Goal: Task Accomplishment & Management: Use online tool/utility

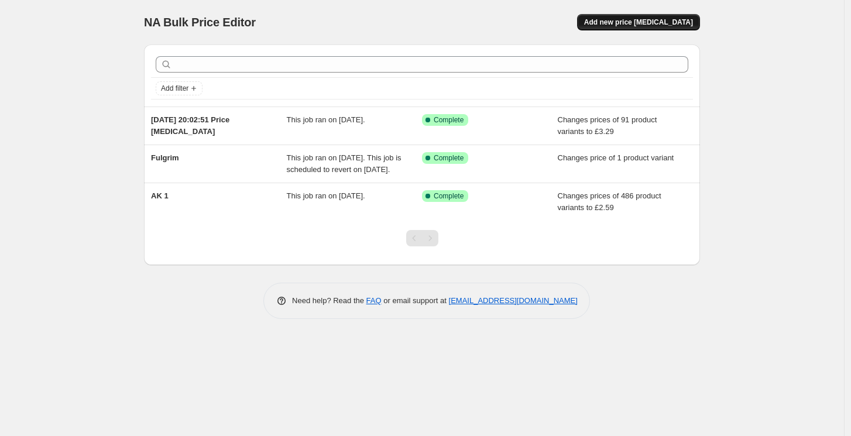
click at [660, 16] on button "Add new price [MEDICAL_DATA]" at bounding box center [638, 22] width 123 height 16
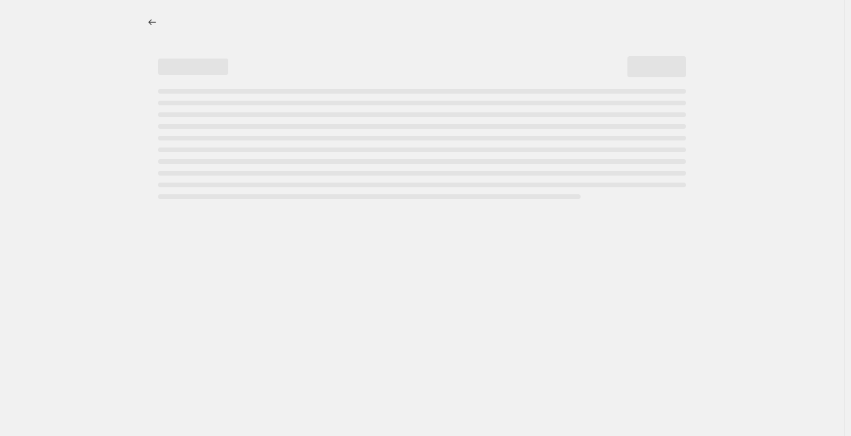
select select "percentage"
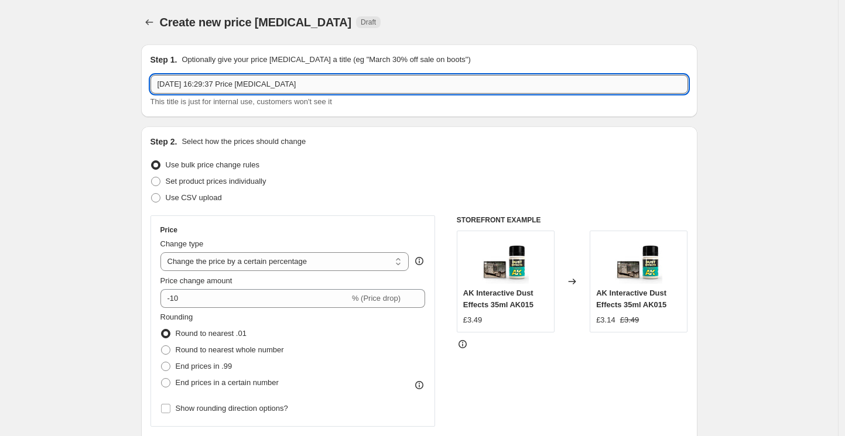
click at [216, 82] on input "6 Sept 2025, 16:29:37 Price change job" at bounding box center [418, 84] width 537 height 19
type input "Old World Sale"
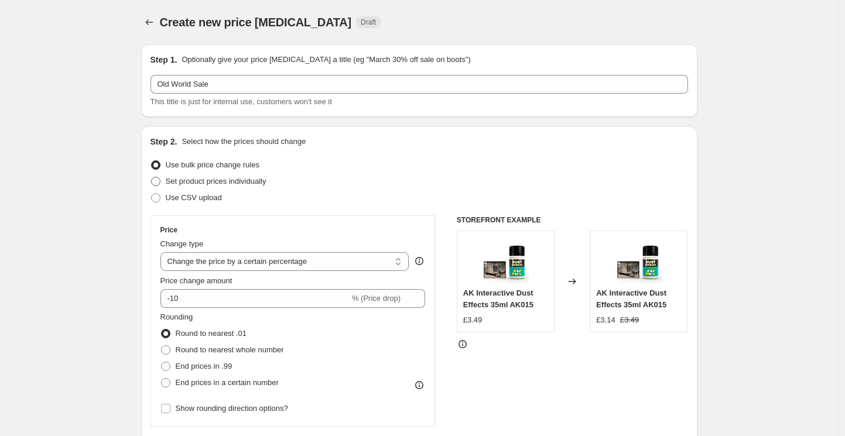
click at [160, 183] on span at bounding box center [155, 181] width 9 height 9
click at [152, 177] on input "Set product prices individually" at bounding box center [151, 177] width 1 height 1
radio input "true"
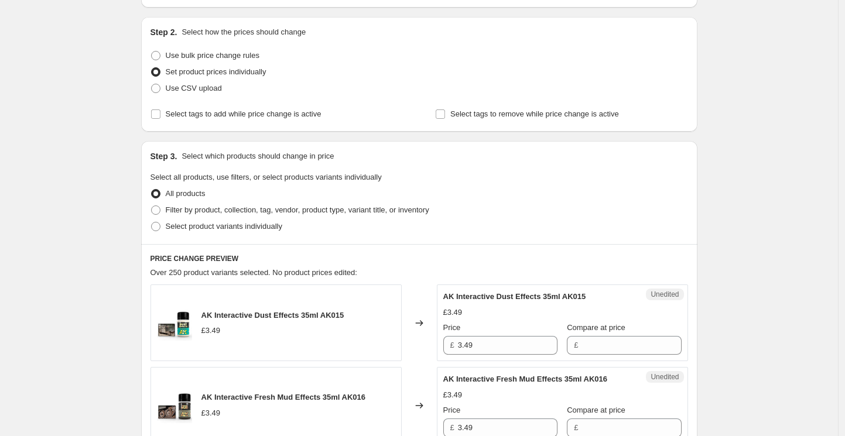
scroll to position [114, 0]
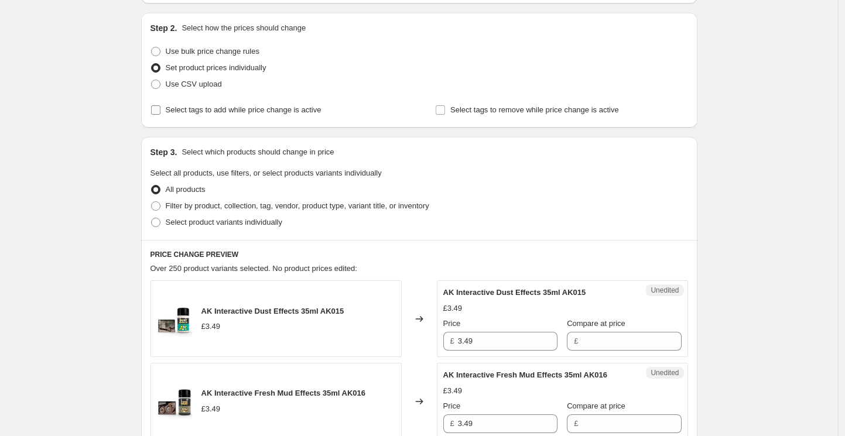
click at [160, 111] on input "Select tags to add while price change is active" at bounding box center [155, 109] width 9 height 9
checkbox input "true"
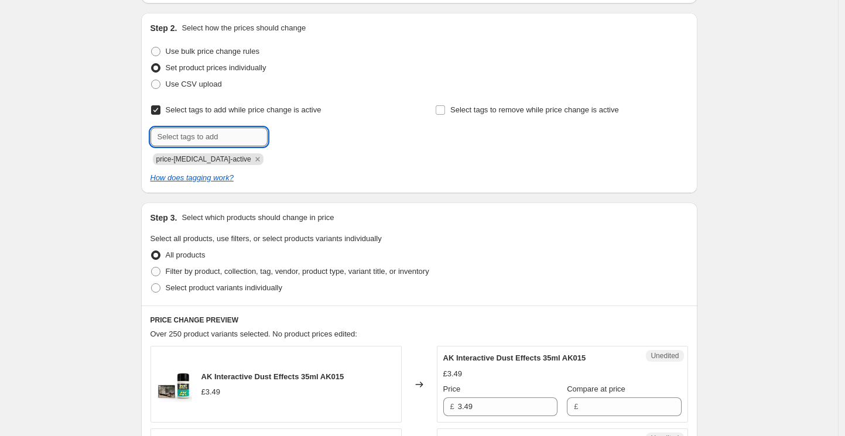
click at [177, 139] on input "text" at bounding box center [208, 137] width 117 height 19
type input "o"
click at [159, 108] on input "Select tags to add while price change is active" at bounding box center [155, 109] width 9 height 9
checkbox input "false"
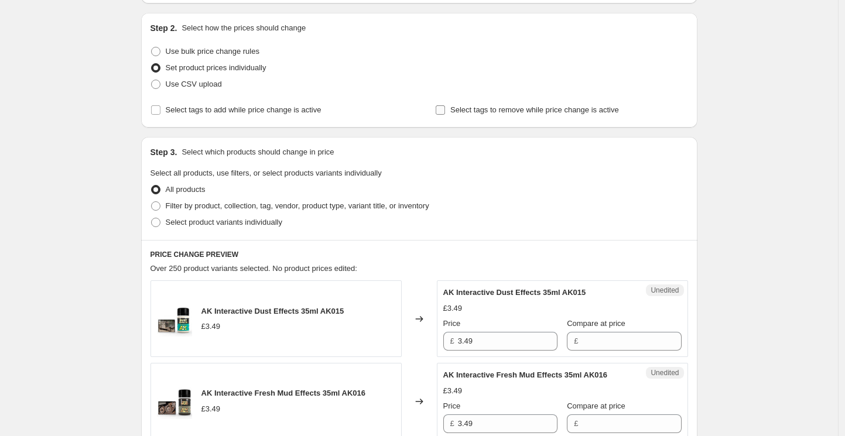
click at [445, 108] on input "Select tags to remove while price change is active" at bounding box center [439, 109] width 9 height 9
checkbox input "true"
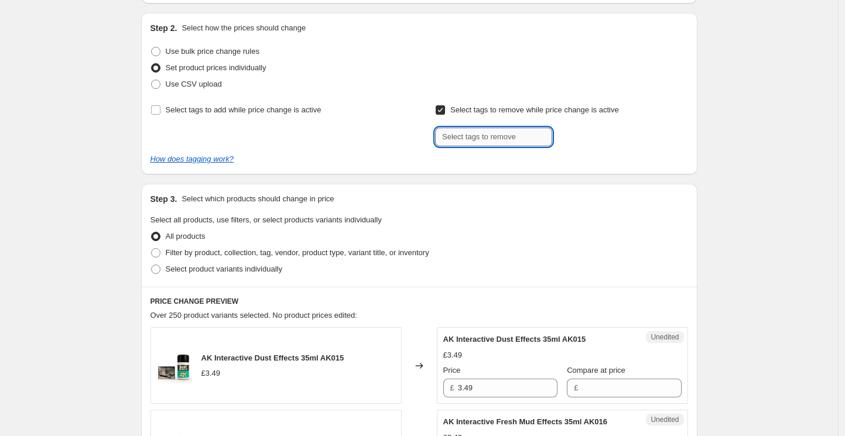
click at [455, 133] on input "text" at bounding box center [493, 137] width 117 height 19
type input "o"
type input "OLDWORLD10"
click at [593, 136] on span "OLDWORLD10" at bounding box center [602, 136] width 49 height 8
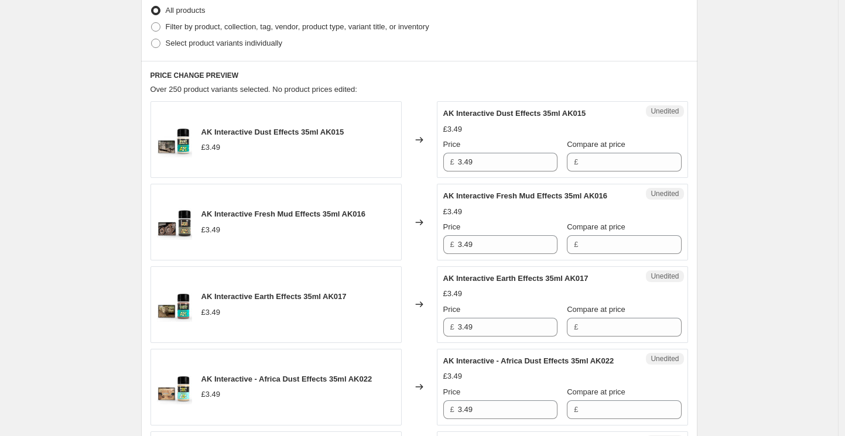
scroll to position [361, 0]
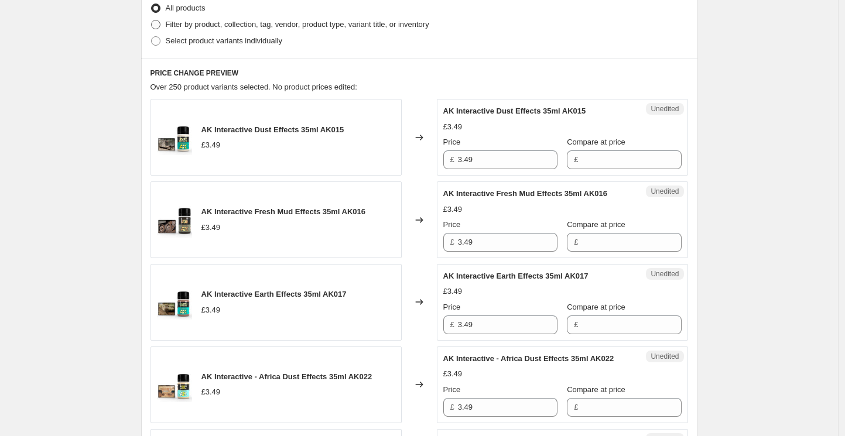
click at [160, 24] on span at bounding box center [155, 24] width 9 height 9
click at [152, 20] on input "Filter by product, collection, tag, vendor, product type, variant title, or inv…" at bounding box center [151, 20] width 1 height 1
radio input "true"
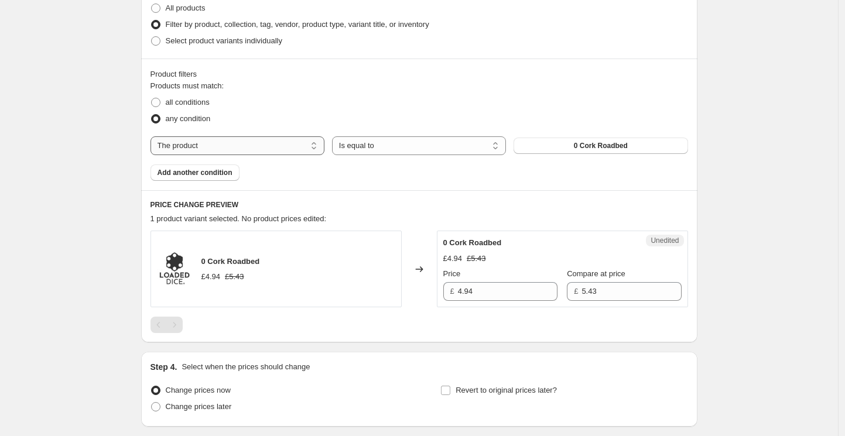
click at [268, 150] on select "The product The product's collection The product's tag The product's vendor The…" at bounding box center [237, 145] width 174 height 19
select select "tag"
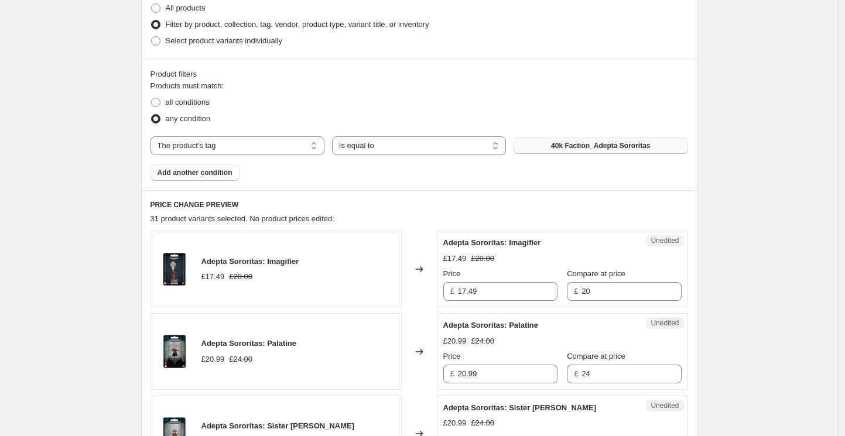
click at [556, 145] on span "40k Faction_Adepta Sororitas" at bounding box center [600, 145] width 99 height 9
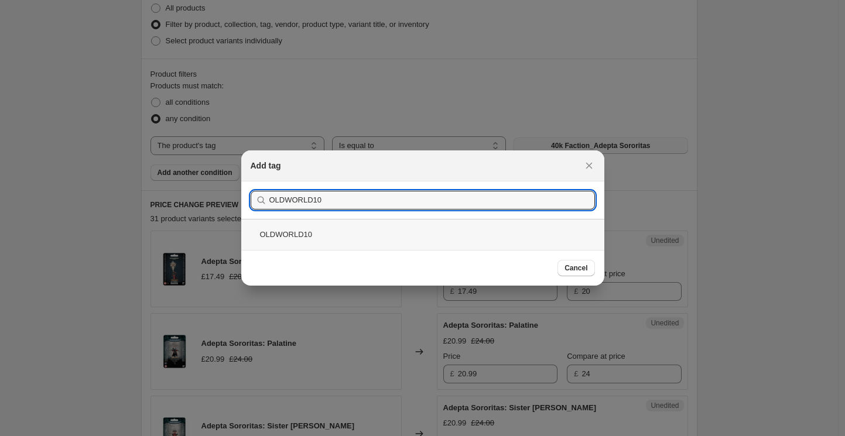
type input "OLDWORLD10"
click at [354, 230] on div "OLDWORLD10" at bounding box center [422, 234] width 363 height 31
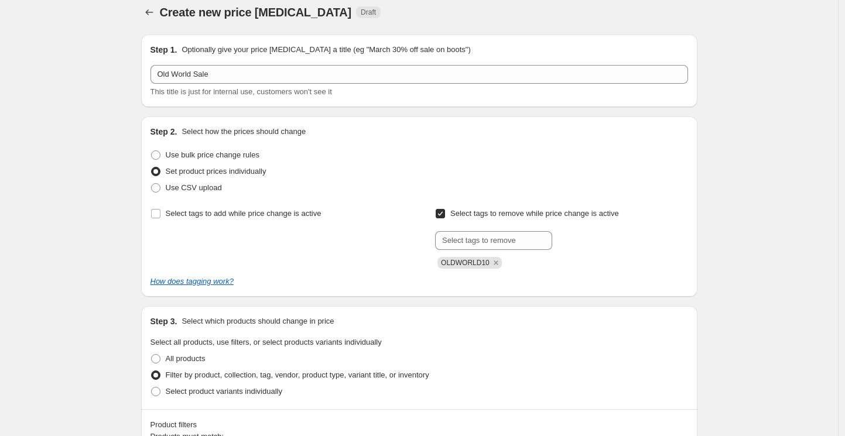
scroll to position [0, 0]
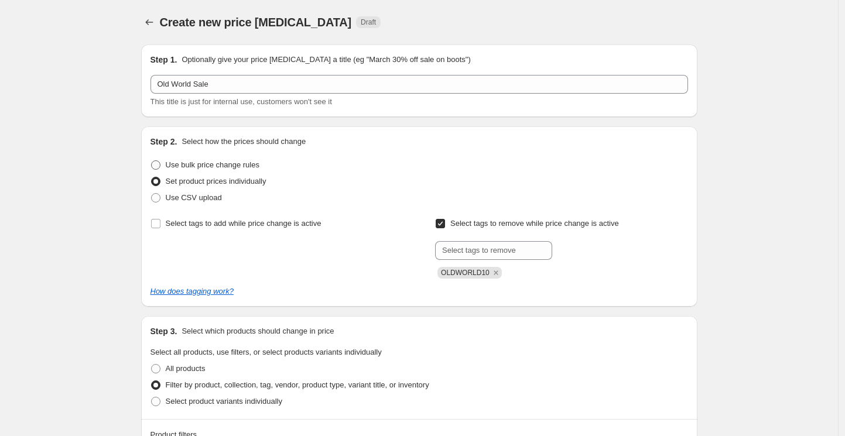
click at [159, 164] on span at bounding box center [155, 164] width 9 height 9
click at [152, 161] on input "Use bulk price change rules" at bounding box center [151, 160] width 1 height 1
radio input "true"
select select "percentage"
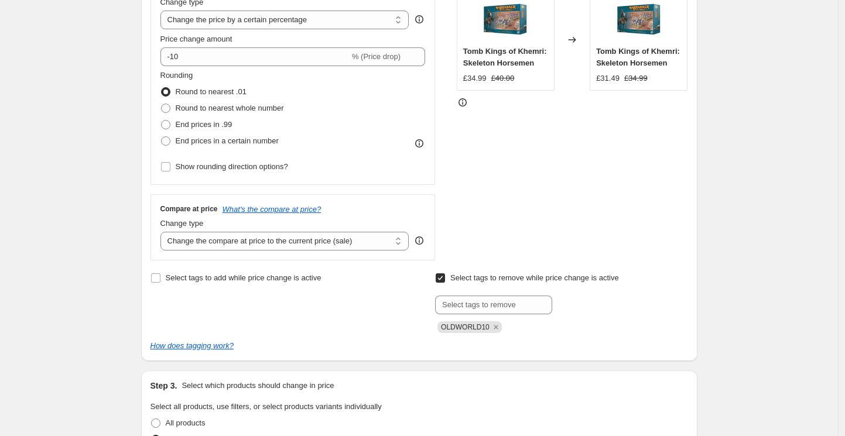
scroll to position [228, 0]
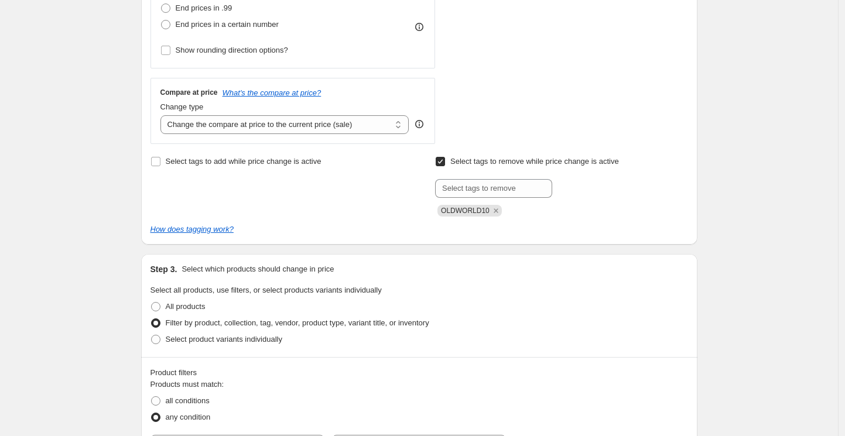
scroll to position [375, 0]
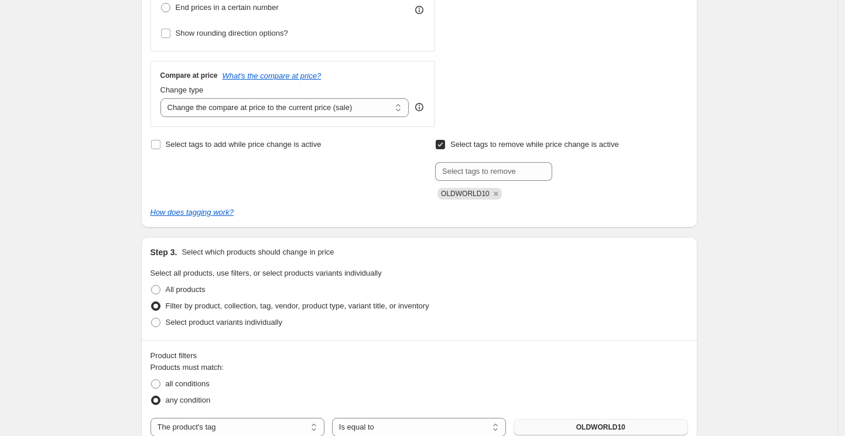
click at [122, 160] on div "Create new price change job. This page is ready Create new price change job Dra…" at bounding box center [419, 308] width 838 height 1367
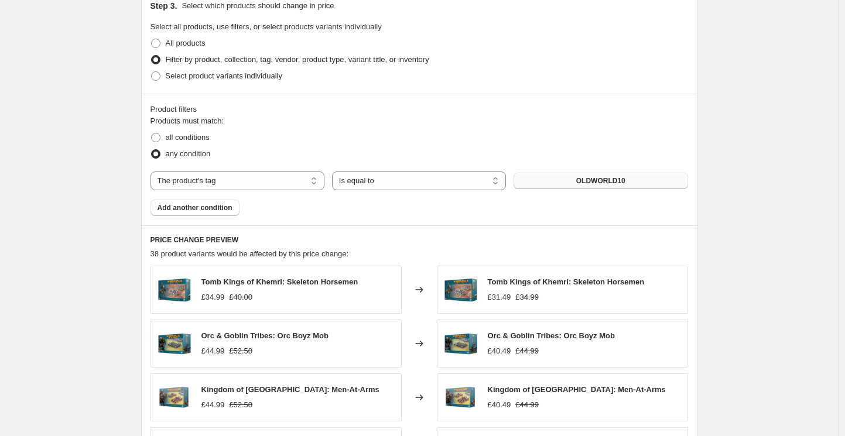
scroll to position [626, 0]
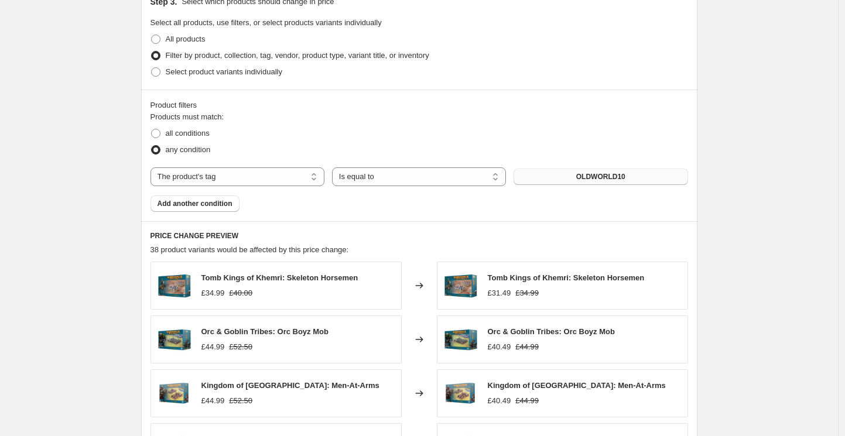
click at [91, 174] on div "Create new price change job. This page is ready Create new price change job Dra…" at bounding box center [419, 57] width 838 height 1367
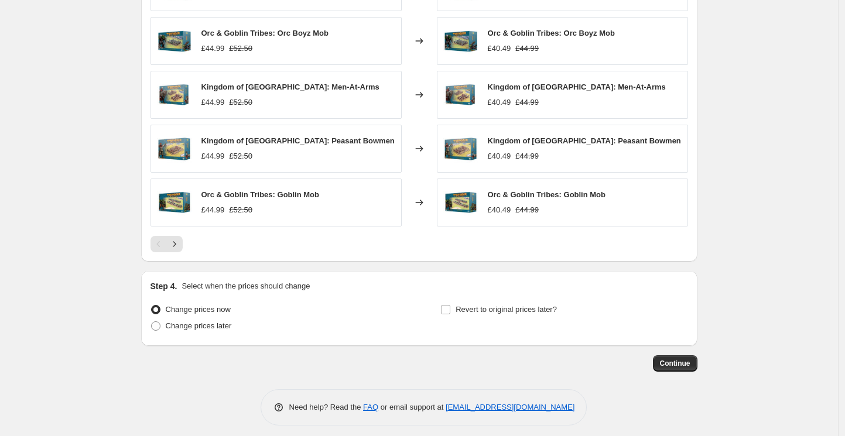
scroll to position [931, 0]
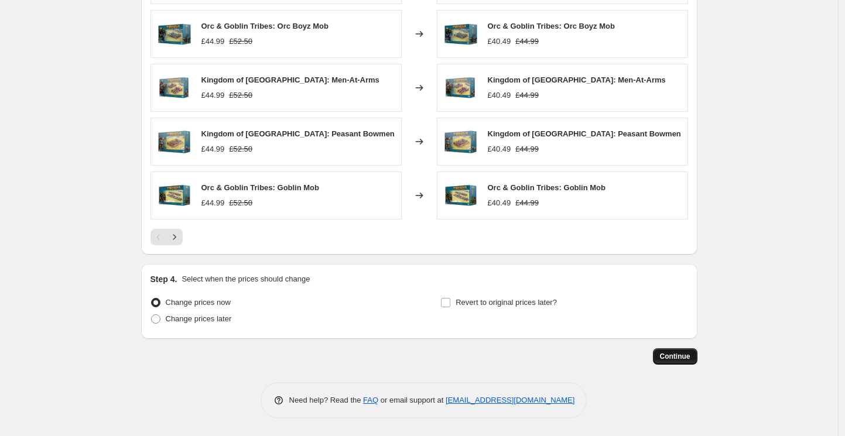
click at [675, 356] on span "Continue" at bounding box center [675, 356] width 30 height 9
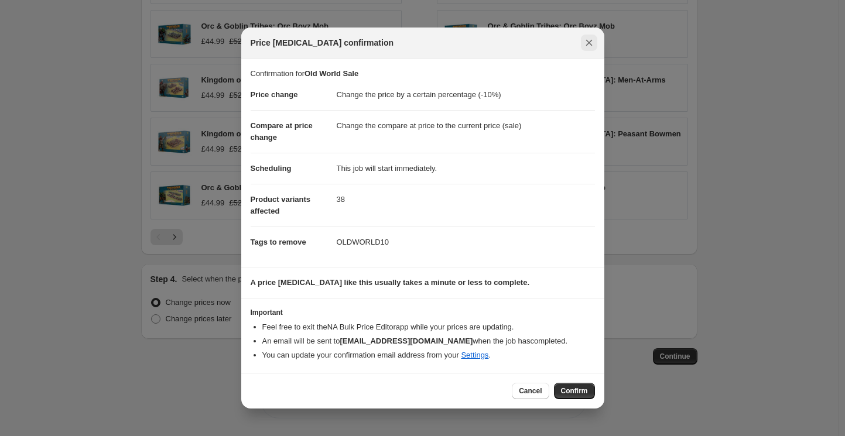
click at [589, 44] on icon "Close" at bounding box center [588, 43] width 6 height 6
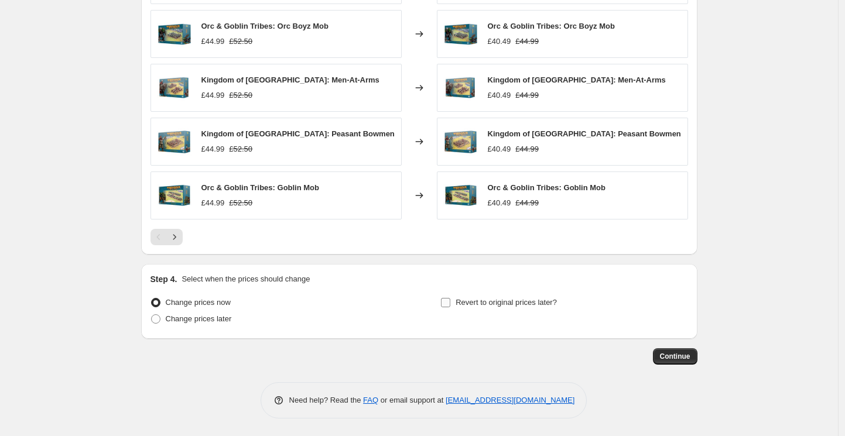
click at [450, 304] on input "Revert to original prices later?" at bounding box center [445, 302] width 9 height 9
checkbox input "true"
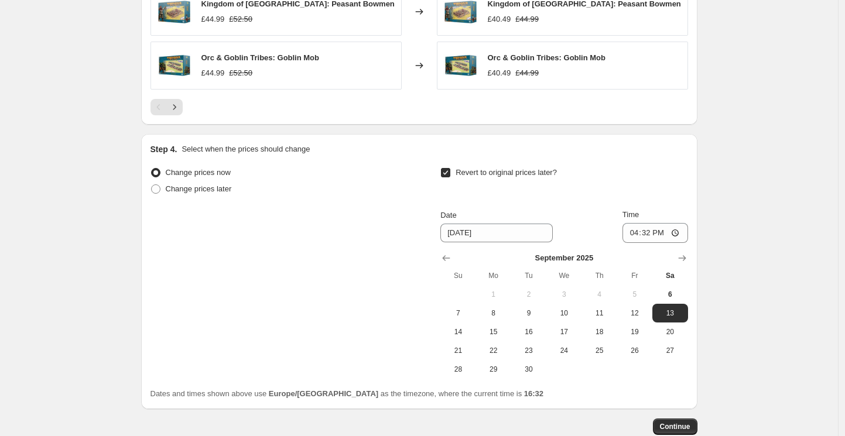
scroll to position [1131, 0]
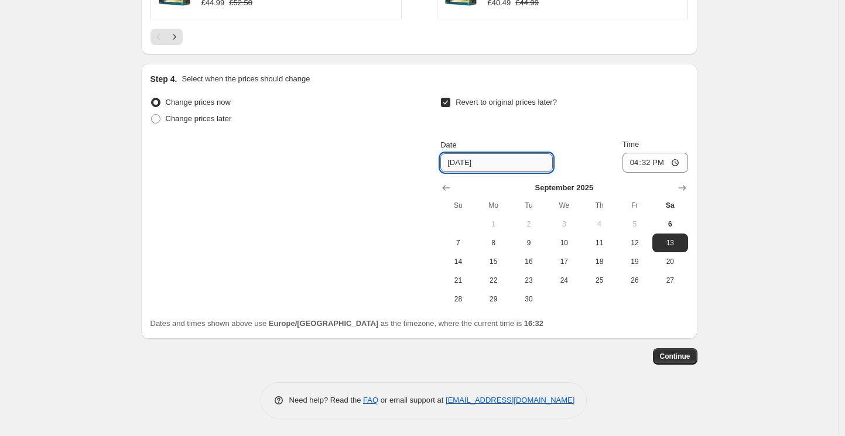
click at [496, 163] on input "[DATE]" at bounding box center [496, 162] width 112 height 19
click at [465, 279] on span "21" at bounding box center [458, 280] width 26 height 9
type input "[DATE]"
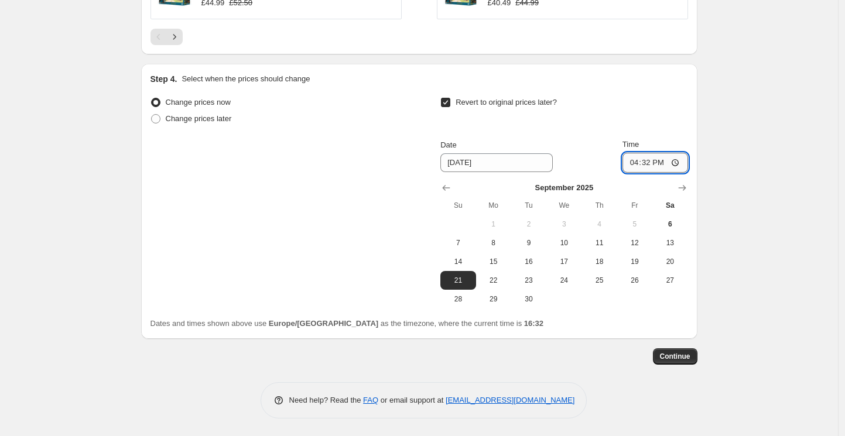
click at [680, 162] on input "16:32" at bounding box center [655, 163] width 66 height 20
type input "23:59"
click at [678, 358] on span "Continue" at bounding box center [675, 356] width 30 height 9
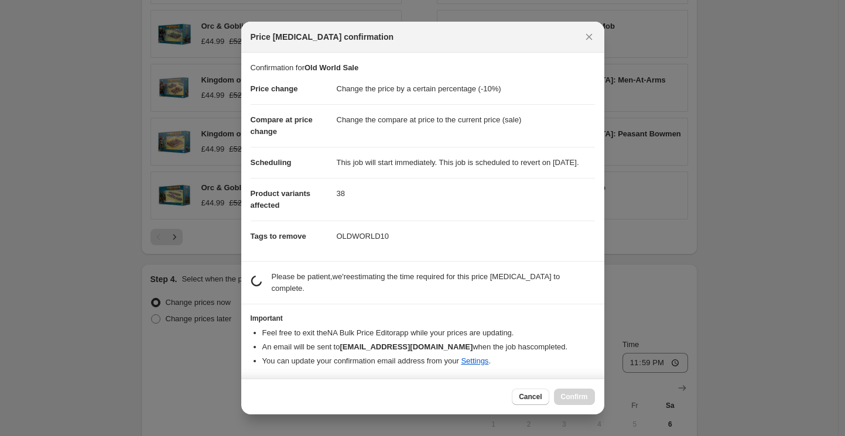
scroll to position [0, 0]
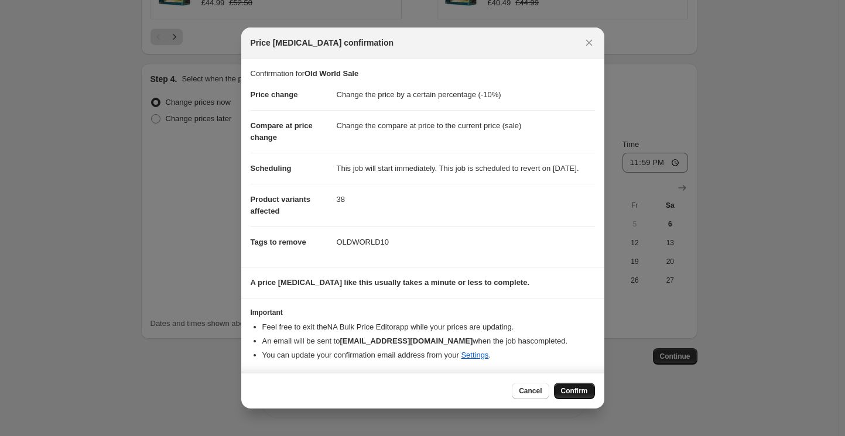
click at [567, 394] on span "Confirm" at bounding box center [574, 390] width 27 height 9
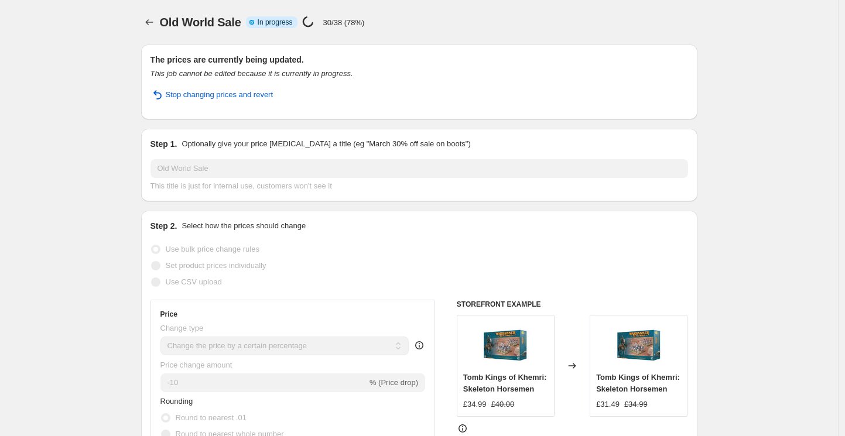
select select "percentage"
select select "tag"
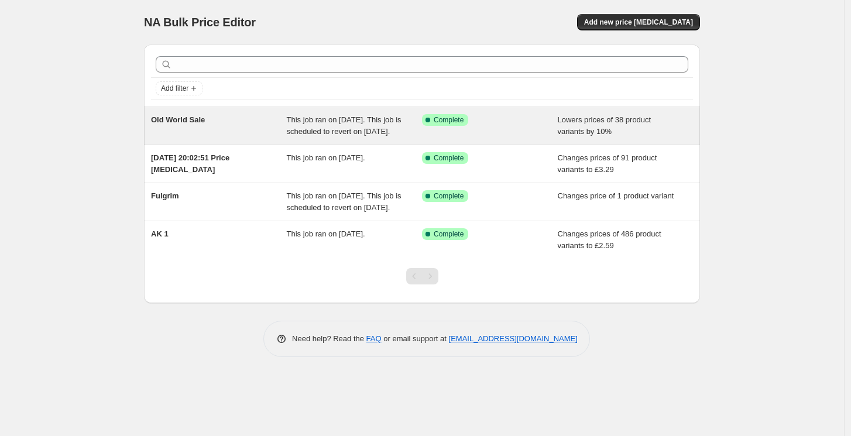
click at [252, 133] on div "Old World Sale" at bounding box center [219, 125] width 136 height 23
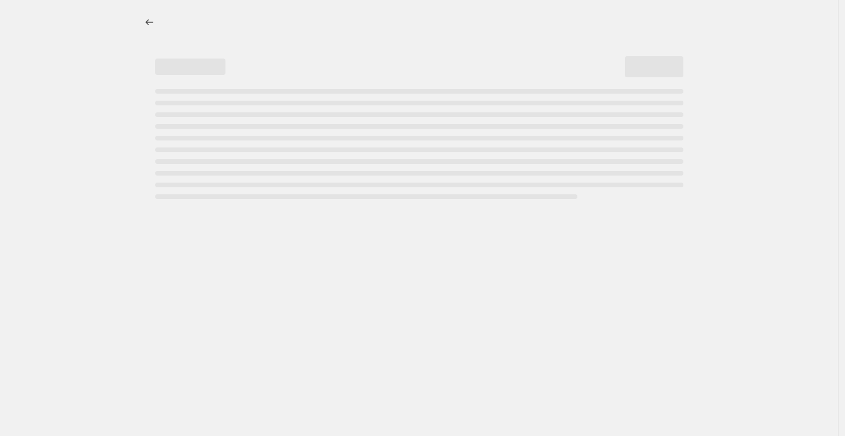
select select "percentage"
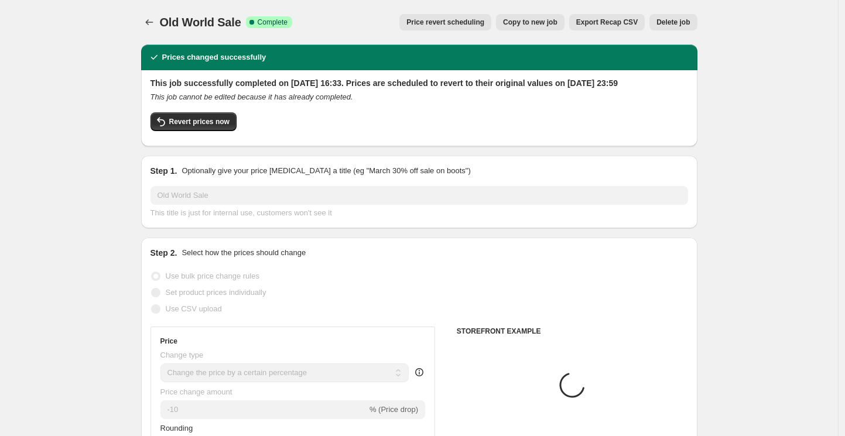
select select "tag"
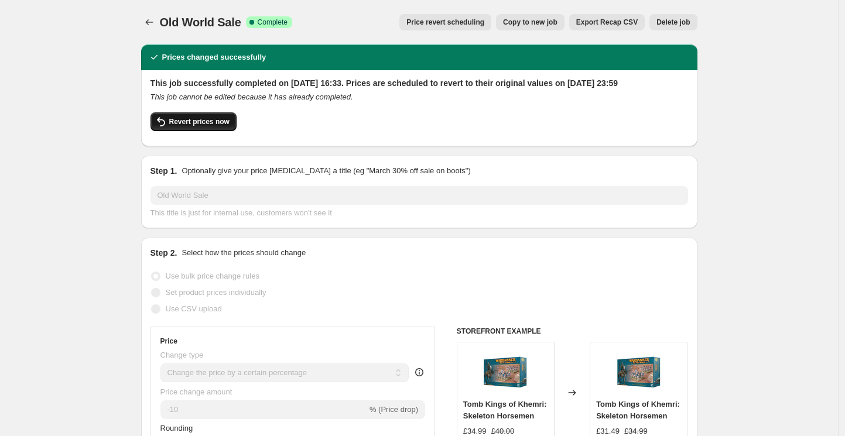
click at [192, 126] on span "Revert prices now" at bounding box center [199, 121] width 60 height 9
checkbox input "false"
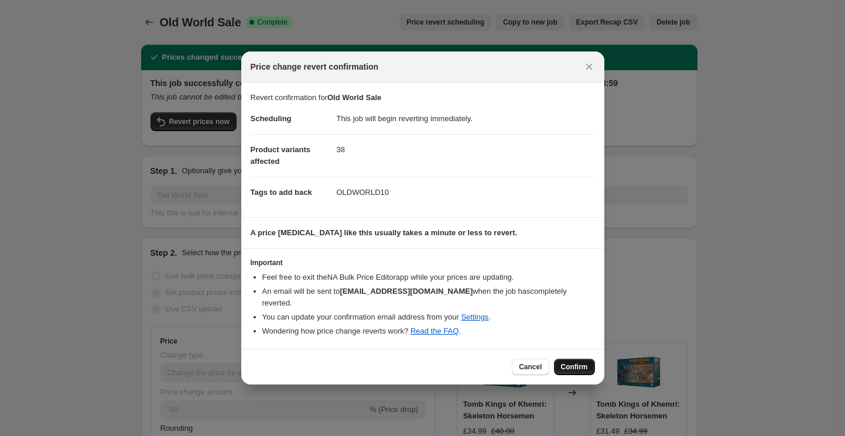
click at [582, 363] on span "Confirm" at bounding box center [574, 366] width 27 height 9
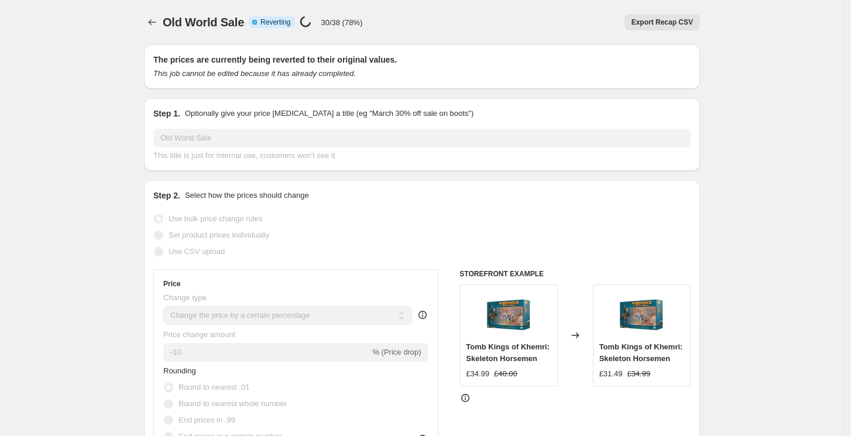
select select "percentage"
select select "tag"
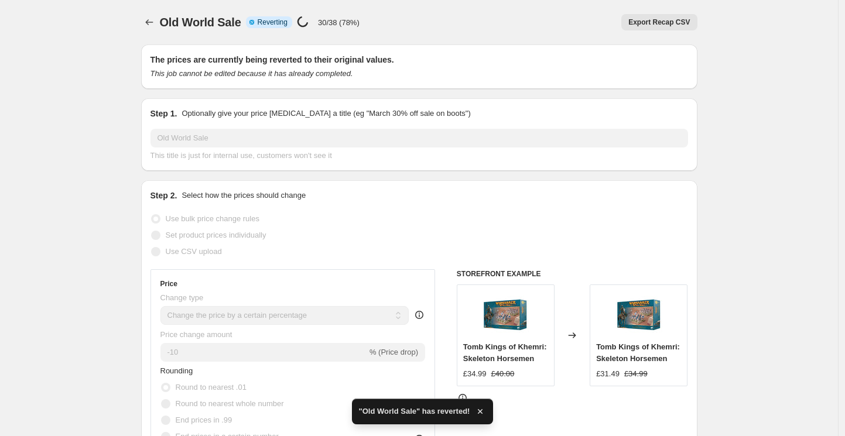
checkbox input "true"
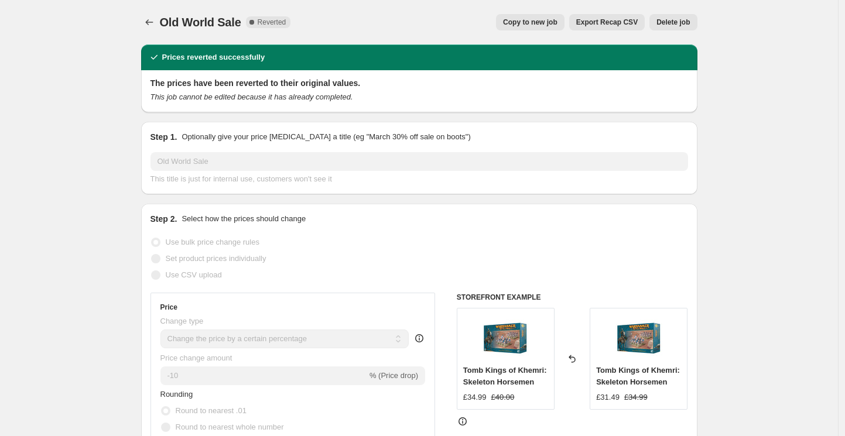
click at [530, 19] on span "Copy to new job" at bounding box center [530, 22] width 54 height 9
select select "percentage"
select select "tag"
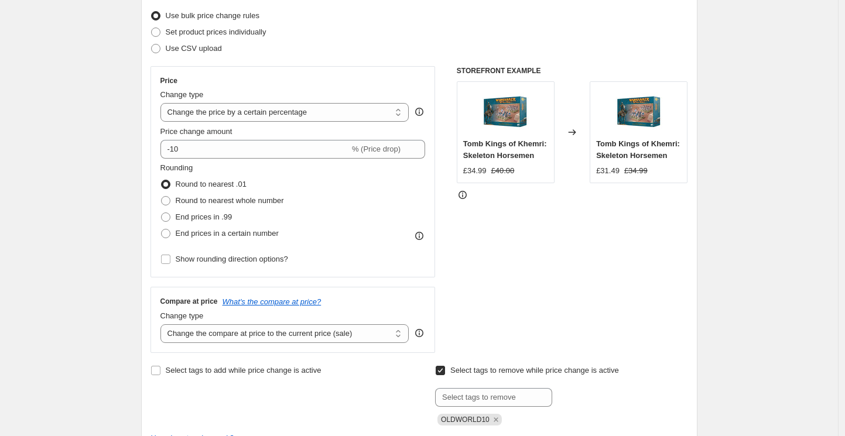
scroll to position [150, 0]
click at [216, 337] on select "Change the compare at price to the current price (sale) Change the compare at p…" at bounding box center [284, 333] width 249 height 19
select select "no_change"
click at [163, 324] on select "Change the compare at price to the current price (sale) Change the compare at p…" at bounding box center [284, 333] width 249 height 19
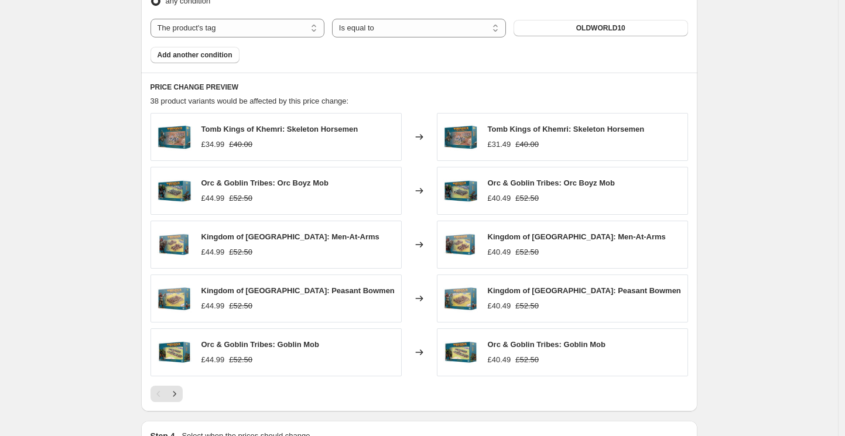
scroll to position [931, 0]
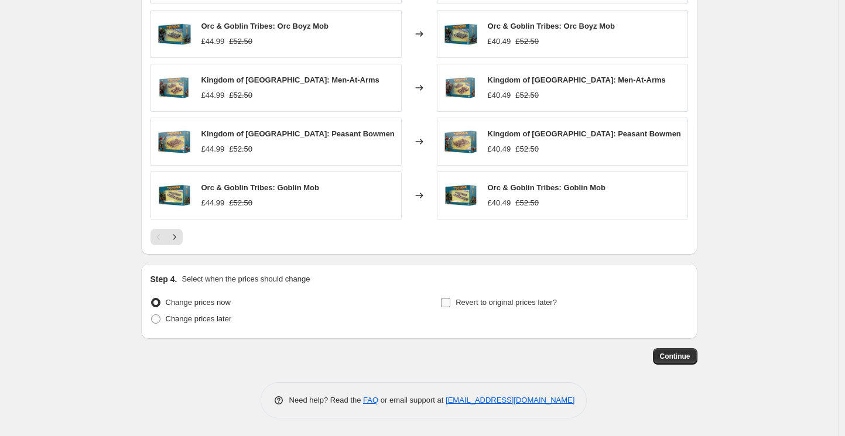
click at [448, 303] on input "Revert to original prices later?" at bounding box center [445, 302] width 9 height 9
checkbox input "true"
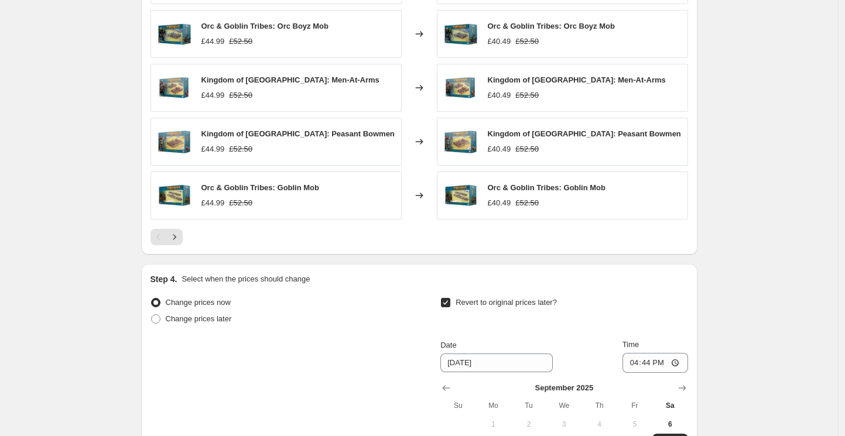
scroll to position [1131, 0]
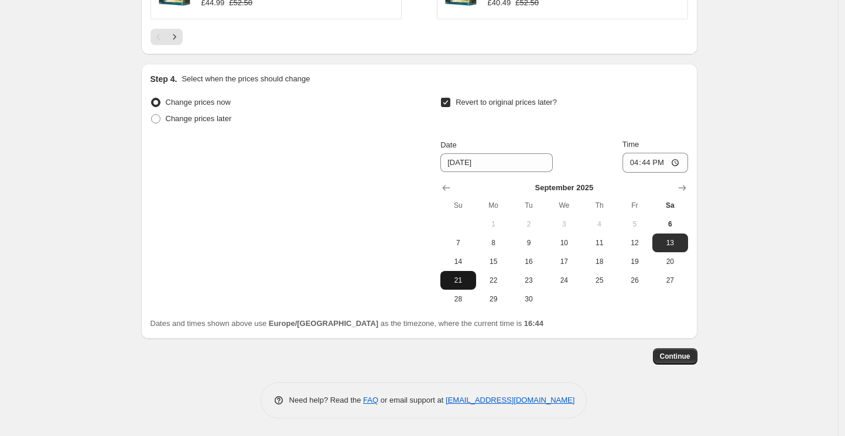
click at [466, 281] on span "21" at bounding box center [458, 280] width 26 height 9
type input "[DATE]"
click at [648, 161] on input "16:44" at bounding box center [655, 163] width 66 height 20
type input "23:59"
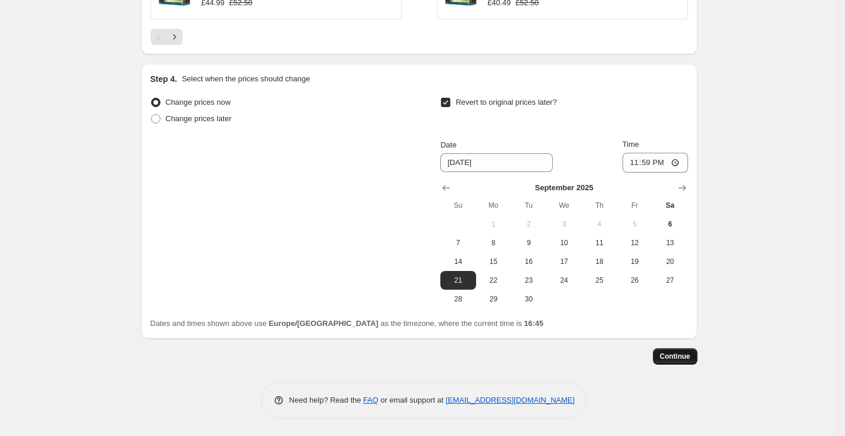
click at [673, 354] on span "Continue" at bounding box center [675, 356] width 30 height 9
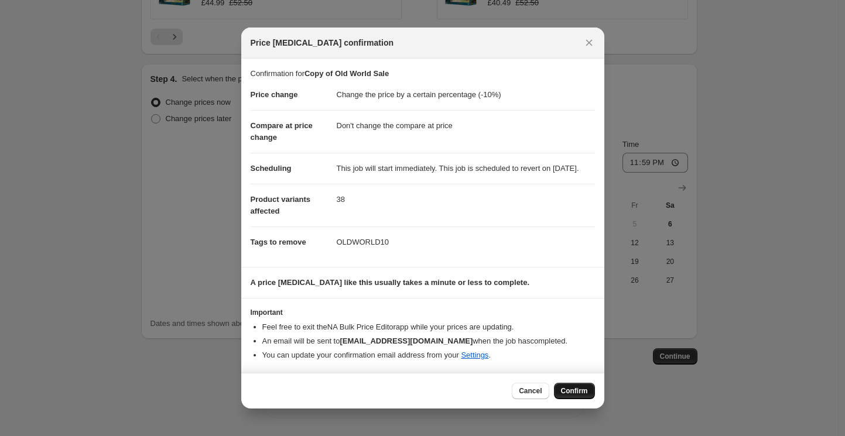
click at [578, 396] on span "Confirm" at bounding box center [574, 390] width 27 height 9
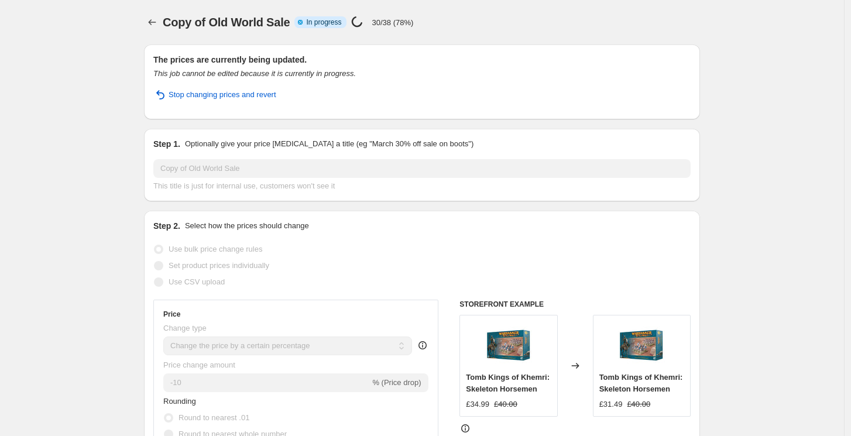
select select "percentage"
select select "no_change"
select select "tag"
